Goal: Task Accomplishment & Management: Manage account settings

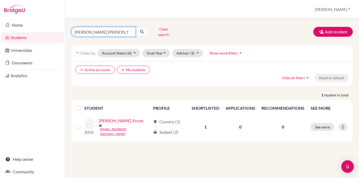
click at [102, 31] on input "De Souza Enz" at bounding box center [103, 32] width 64 height 10
type input "D"
click at [333, 10] on button "[PERSON_NAME]" at bounding box center [332, 9] width 40 height 10
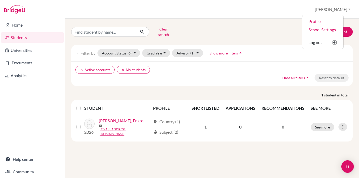
click at [263, 25] on div "Clear search Add student" at bounding box center [211, 32] width 289 height 14
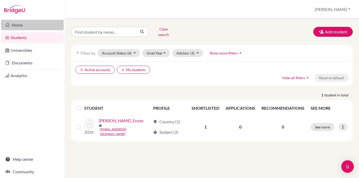
click at [22, 25] on link "Home" at bounding box center [32, 25] width 63 height 10
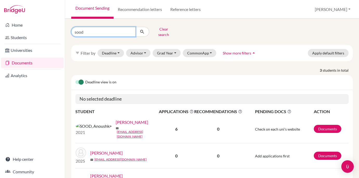
click at [94, 30] on input "sood" at bounding box center [103, 32] width 64 height 10
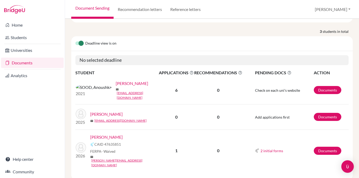
scroll to position [38, 0]
click at [107, 134] on link "SOOD, Ariana" at bounding box center [106, 137] width 32 height 6
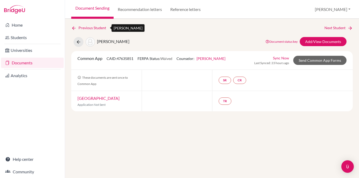
click at [73, 29] on icon at bounding box center [73, 27] width 5 height 5
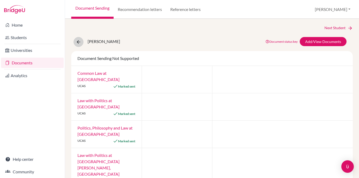
click at [79, 43] on icon at bounding box center [78, 41] width 5 height 5
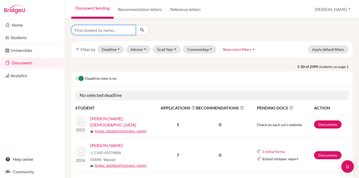
click at [117, 29] on input "Find student by name..." at bounding box center [103, 30] width 64 height 10
type input "uppal"
click at [142, 30] on button "submit" at bounding box center [142, 30] width 14 height 10
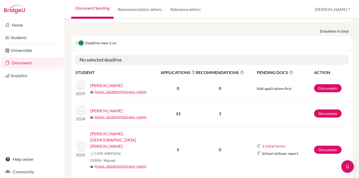
scroll to position [38, 0]
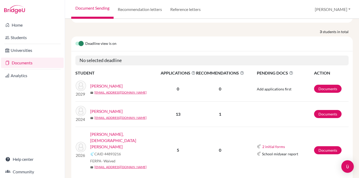
click at [117, 131] on link "UPPALAPATI, Samhita Savitri" at bounding box center [127, 140] width 74 height 19
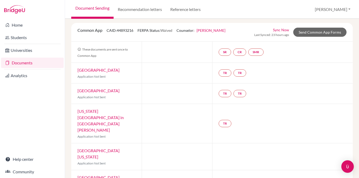
click at [97, 71] on link "[GEOGRAPHIC_DATA]" at bounding box center [98, 69] width 42 height 5
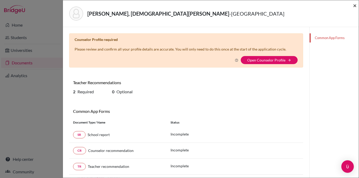
click at [355, 6] on span "×" at bounding box center [355, 6] width 4 height 8
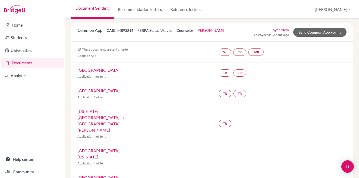
click at [90, 72] on link "[GEOGRAPHIC_DATA]" at bounding box center [98, 69] width 42 height 5
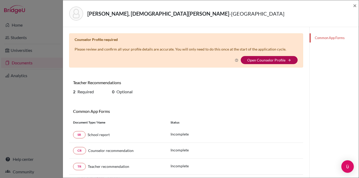
click at [274, 60] on link "Open Counselor Profile" at bounding box center [266, 60] width 38 height 4
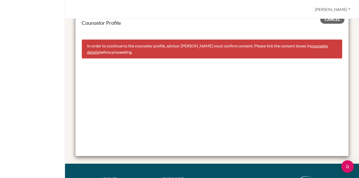
scroll to position [8, 0]
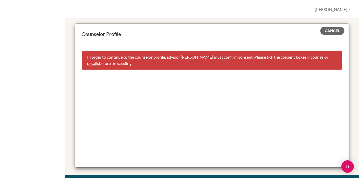
click at [323, 58] on link "counselor details" at bounding box center [207, 59] width 241 height 11
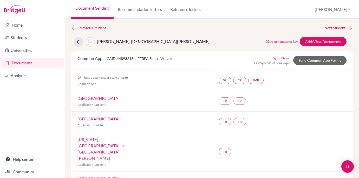
select select "460607"
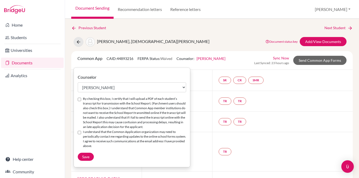
click at [81, 98] on div "By checking this box, I certify that I will upload a PDF of each student’s tran…" at bounding box center [132, 112] width 108 height 33
click at [78, 99] on input "By checking this box, I certify that I will upload a PDF of each student’s tran…" at bounding box center [79, 98] width 3 height 3
checkbox input "true"
click at [80, 132] on input "I understand that the Common Application organization may need to periodically …" at bounding box center [79, 132] width 3 height 3
checkbox input "true"
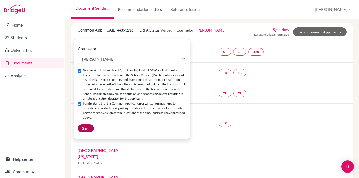
scroll to position [28, 0]
click at [86, 127] on span "Save" at bounding box center [85, 128] width 7 height 4
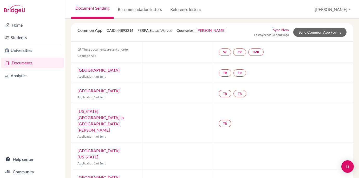
click at [96, 70] on link "Rice University" at bounding box center [98, 69] width 42 height 5
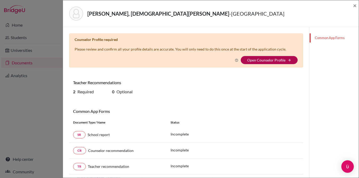
click at [266, 60] on link "Open Counselor Profile" at bounding box center [266, 60] width 38 height 4
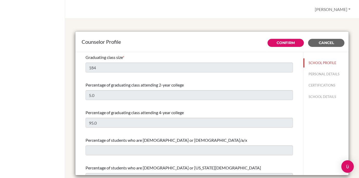
select select "0"
select select "350257"
click at [283, 44] on link "Confirm" at bounding box center [286, 42] width 18 height 5
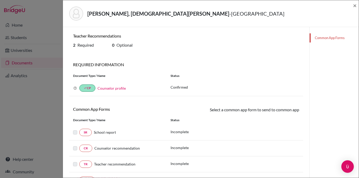
select select "460607"
checkbox input "true"
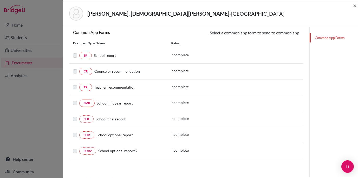
scroll to position [76, 0]
click at [85, 56] on link "SR" at bounding box center [85, 55] width 12 height 7
click at [87, 57] on link "SR" at bounding box center [85, 55] width 12 height 7
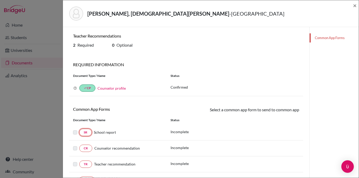
scroll to position [0, 0]
click at [355, 5] on span "×" at bounding box center [355, 6] width 4 height 8
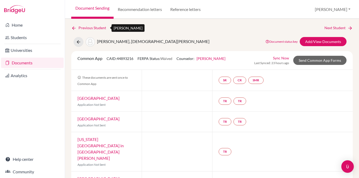
click at [92, 27] on link "Previous Student" at bounding box center [90, 28] width 39 height 6
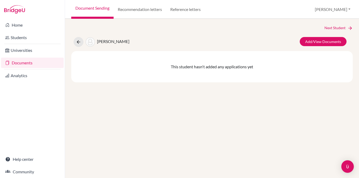
click at [19, 63] on link "Documents" at bounding box center [32, 62] width 63 height 10
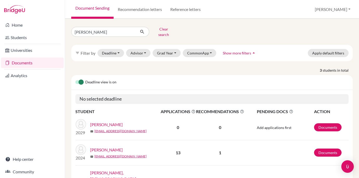
scroll to position [38, 0]
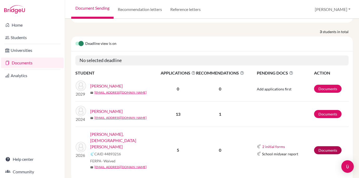
click at [331, 146] on link "Documents" at bounding box center [328, 150] width 28 height 8
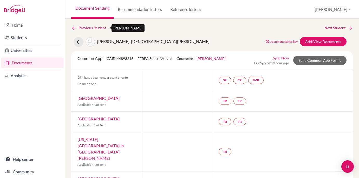
click at [91, 28] on link "Previous Student" at bounding box center [90, 28] width 39 height 6
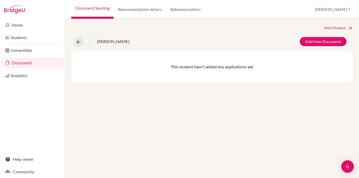
click at [22, 64] on link "Documents" at bounding box center [32, 62] width 63 height 10
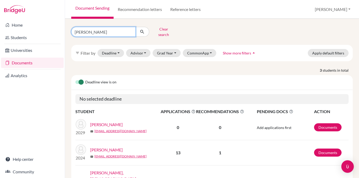
click at [77, 30] on input "[PERSON_NAME]" at bounding box center [103, 32] width 64 height 10
click at [90, 29] on input "[PERSON_NAME]" at bounding box center [103, 32] width 64 height 10
type input "u"
type input "kulraj"
click at [142, 30] on button "submit" at bounding box center [142, 32] width 14 height 10
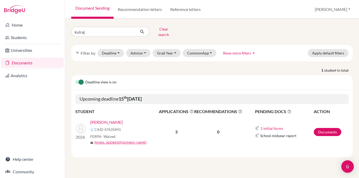
click at [101, 119] on link "[PERSON_NAME]" at bounding box center [106, 122] width 32 height 6
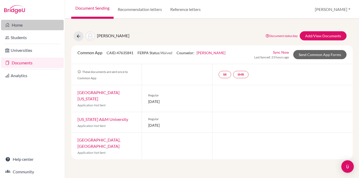
click at [19, 27] on link "Home" at bounding box center [32, 25] width 63 height 10
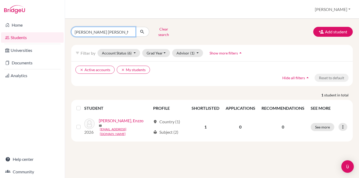
click at [101, 28] on input "[PERSON_NAME] [PERSON_NAME]" at bounding box center [103, 32] width 64 height 10
drag, startPoint x: 101, startPoint y: 28, endPoint x: 71, endPoint y: 28, distance: 29.9
click at [71, 28] on div "[PERSON_NAME] [PERSON_NAME]" at bounding box center [110, 32] width 78 height 10
type input "[PERSON_NAME]"
click at [142, 30] on button "submit" at bounding box center [142, 32] width 14 height 10
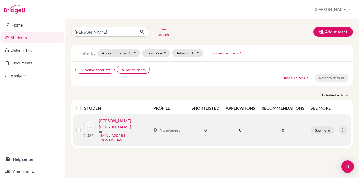
click at [130, 120] on link "[PERSON_NAME], [PERSON_NAME]" at bounding box center [125, 123] width 52 height 12
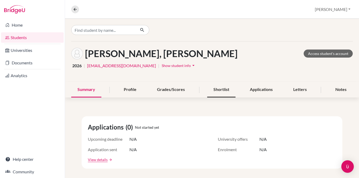
click at [223, 92] on div "Shortlist" at bounding box center [221, 89] width 28 height 15
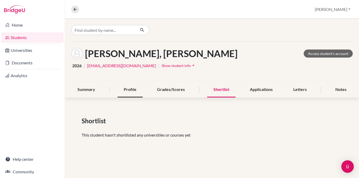
click at [134, 90] on div "Profile" at bounding box center [130, 89] width 25 height 15
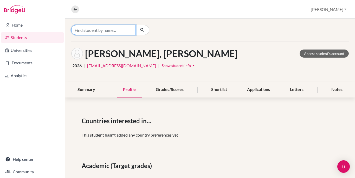
click at [113, 27] on input "Find student by name..." at bounding box center [103, 30] width 64 height 10
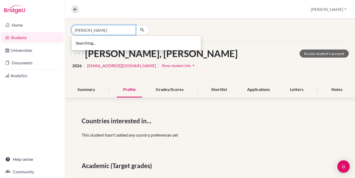
type input "Latisha cunn"
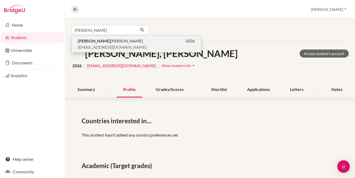
click at [107, 41] on span "Latisha CUNN INGHAM-BURLEY" at bounding box center [110, 41] width 65 height 6
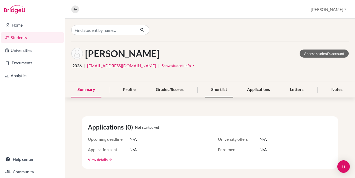
click at [226, 90] on div "Shortlist" at bounding box center [219, 89] width 28 height 15
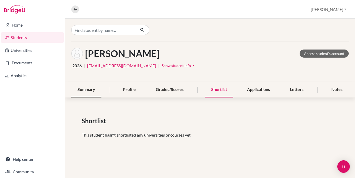
click at [92, 90] on div "Summary" at bounding box center [86, 89] width 30 height 15
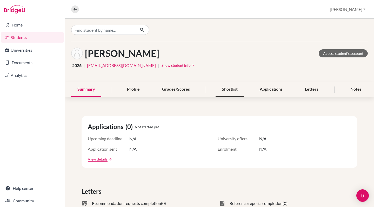
click at [229, 89] on div "Shortlist" at bounding box center [230, 89] width 28 height 15
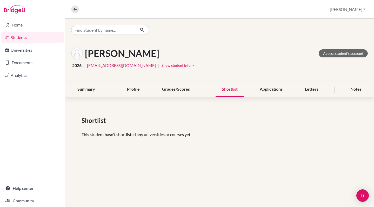
click at [162, 67] on span "Show student info" at bounding box center [176, 65] width 29 height 4
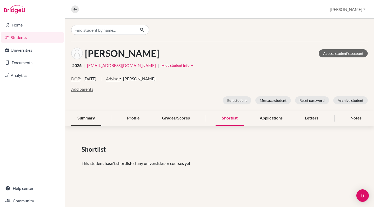
click at [86, 119] on div "Summary" at bounding box center [86, 118] width 30 height 15
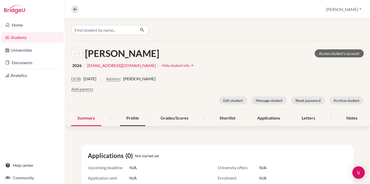
click at [130, 115] on div "Profile" at bounding box center [132, 118] width 25 height 15
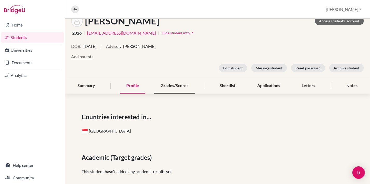
scroll to position [34, 0]
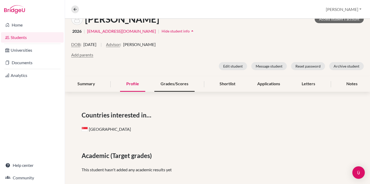
click at [171, 79] on div "Grades/Scores" at bounding box center [174, 83] width 40 height 15
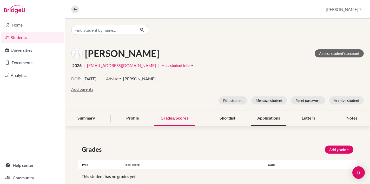
click at [267, 114] on div "Applications" at bounding box center [268, 118] width 35 height 15
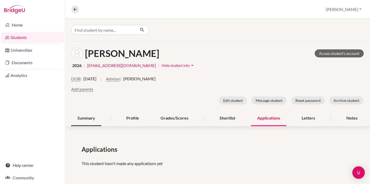
click at [84, 115] on div "Summary" at bounding box center [86, 118] width 30 height 15
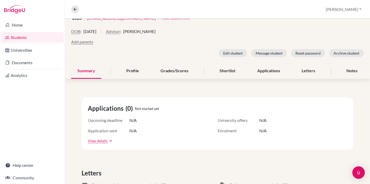
scroll to position [48, 0]
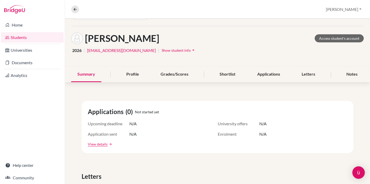
scroll to position [23, 0]
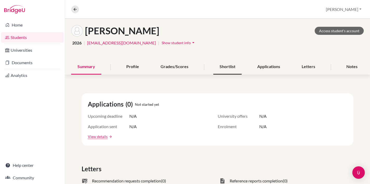
click at [226, 70] on div "Shortlist" at bounding box center [227, 66] width 28 height 15
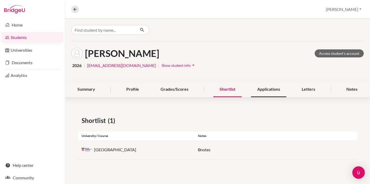
click at [269, 89] on div "Applications" at bounding box center [268, 89] width 35 height 15
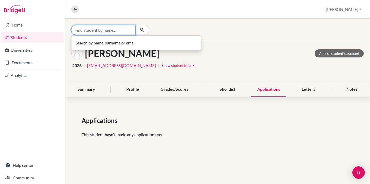
click at [132, 32] on input "Find student by name..." at bounding box center [103, 30] width 64 height 10
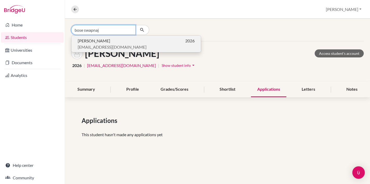
type input "bose swapnaj"
click at [112, 42] on p "[PERSON_NAME] 2026" at bounding box center [136, 41] width 117 height 6
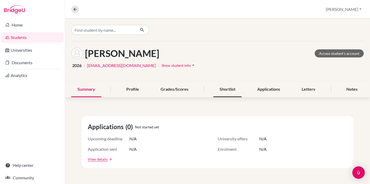
click at [229, 91] on div "Shortlist" at bounding box center [227, 89] width 28 height 15
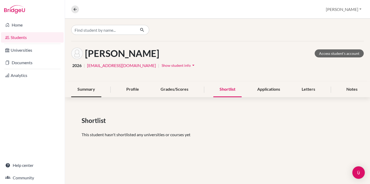
click at [79, 89] on div "Summary" at bounding box center [86, 89] width 30 height 15
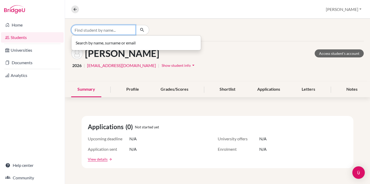
click at [89, 28] on input "Find student by name..." at bounding box center [103, 30] width 64 height 10
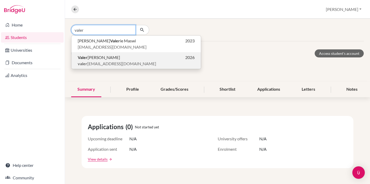
type input "valer"
click at [101, 60] on span "[PERSON_NAME]" at bounding box center [99, 57] width 42 height 6
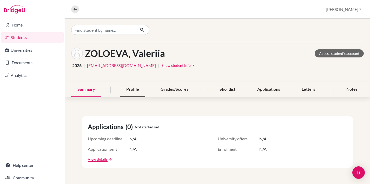
click at [131, 87] on div "Profile" at bounding box center [132, 89] width 25 height 15
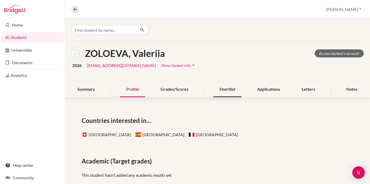
click at [223, 88] on div "Shortlist" at bounding box center [227, 89] width 28 height 15
